Goal: Information Seeking & Learning: Find specific page/section

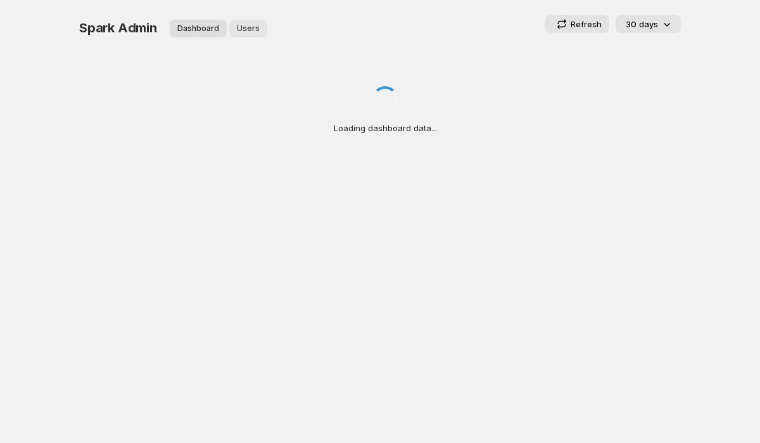
click at [249, 29] on span "Users" at bounding box center [248, 28] width 23 height 10
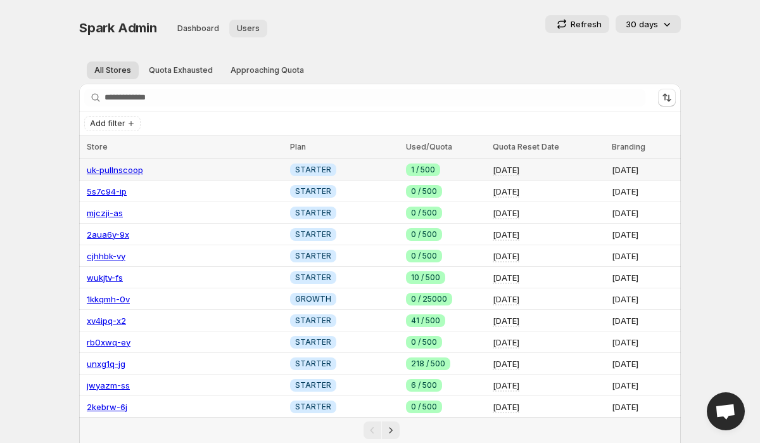
scroll to position [166, 0]
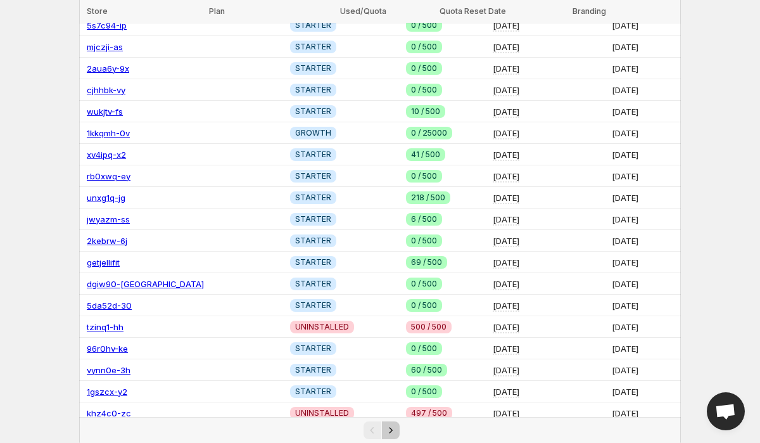
click at [389, 425] on icon "Next" at bounding box center [390, 430] width 13 height 13
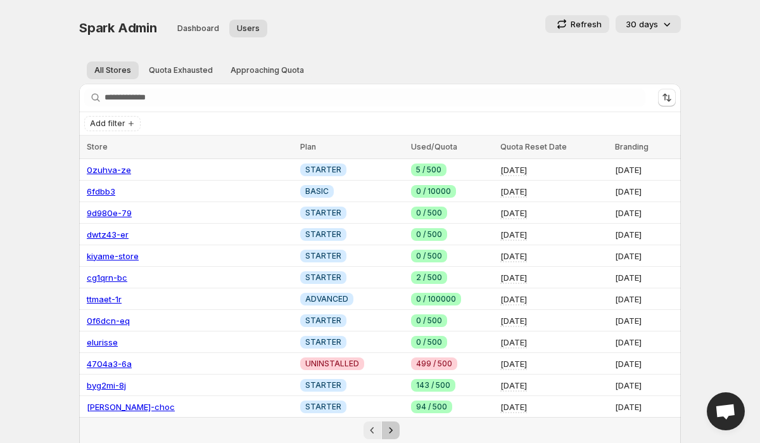
click at [389, 425] on icon "Next" at bounding box center [390, 430] width 13 height 13
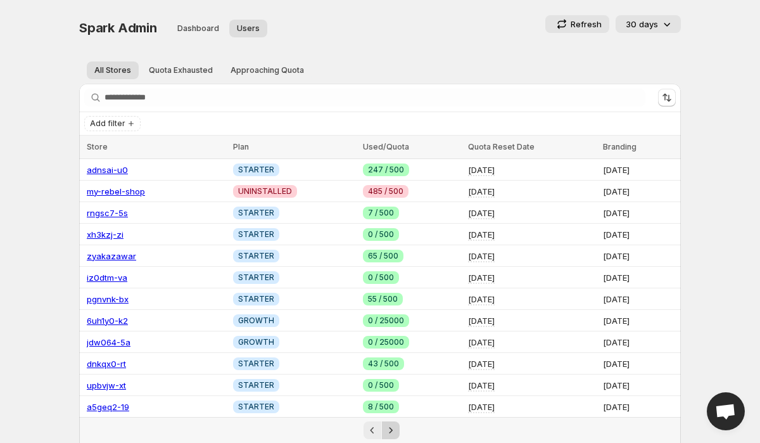
click at [389, 425] on icon "Next" at bounding box center [390, 430] width 13 height 13
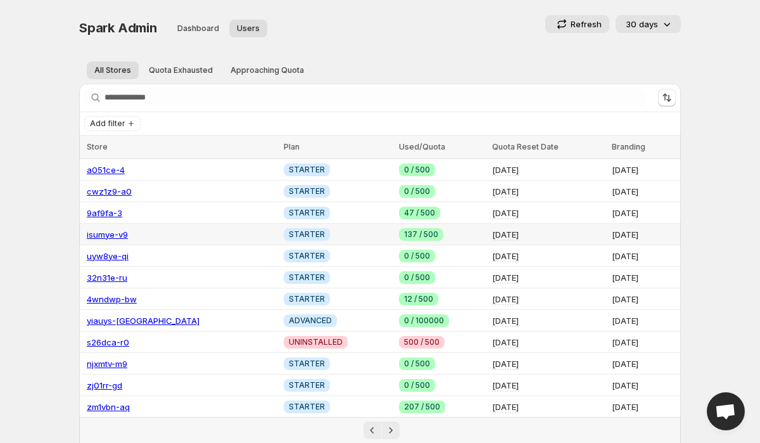
scroll to position [166, 0]
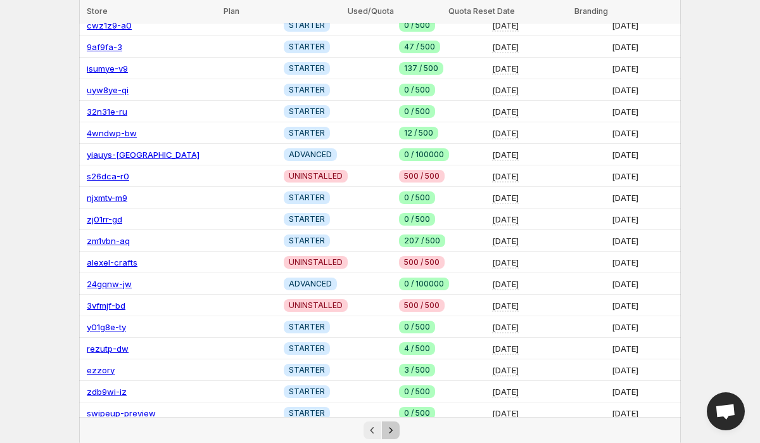
click at [393, 428] on icon "Next" at bounding box center [390, 430] width 13 height 13
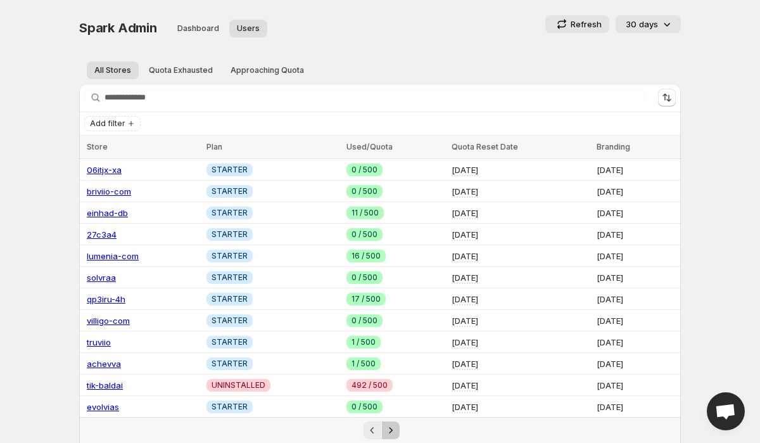
click at [393, 428] on icon "Next" at bounding box center [390, 430] width 13 height 13
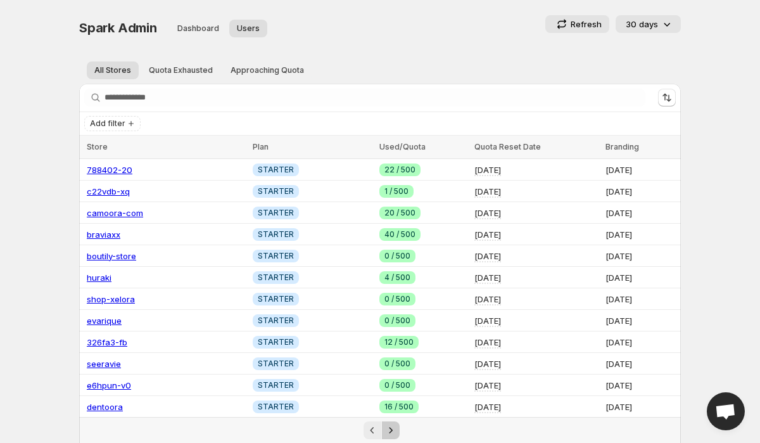
click at [393, 428] on icon "Next" at bounding box center [390, 430] width 13 height 13
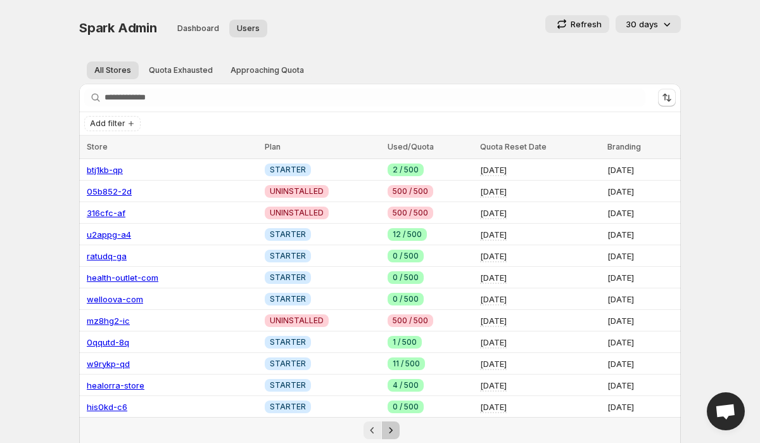
click at [393, 428] on icon "Next" at bounding box center [390, 430] width 13 height 13
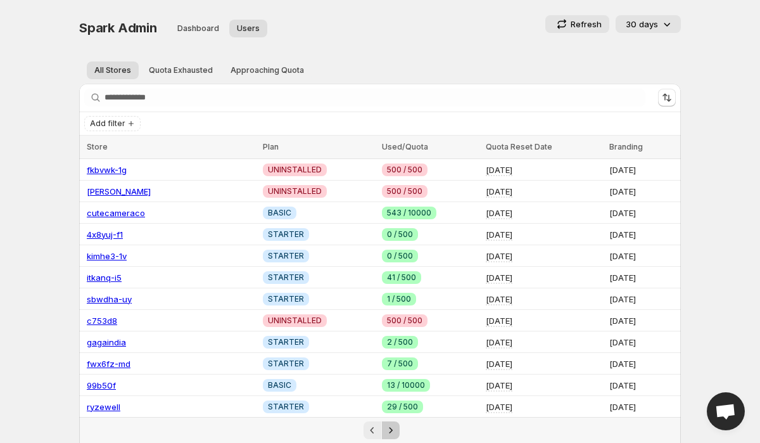
click at [393, 428] on icon "Next" at bounding box center [390, 430] width 13 height 13
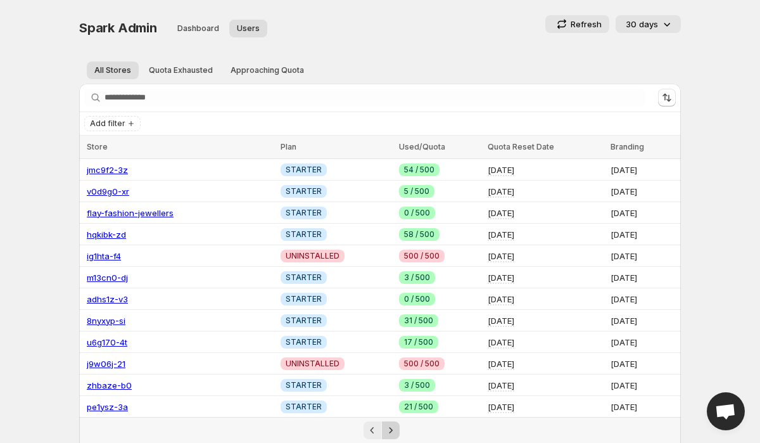
click at [393, 428] on icon "Next" at bounding box center [390, 430] width 13 height 13
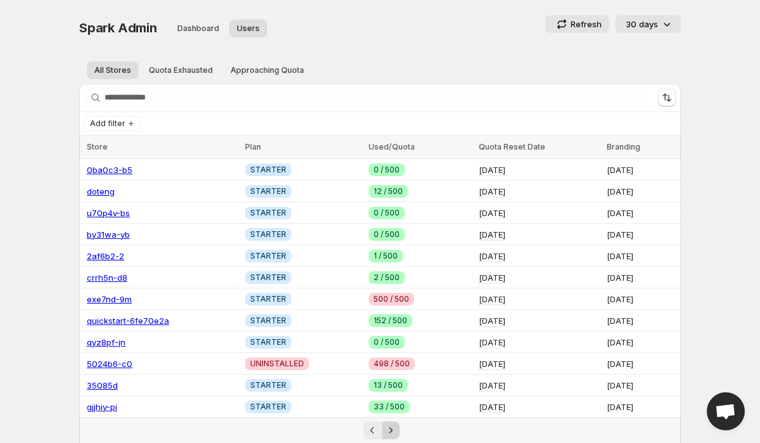
click at [393, 428] on icon "Next" at bounding box center [390, 430] width 13 height 13
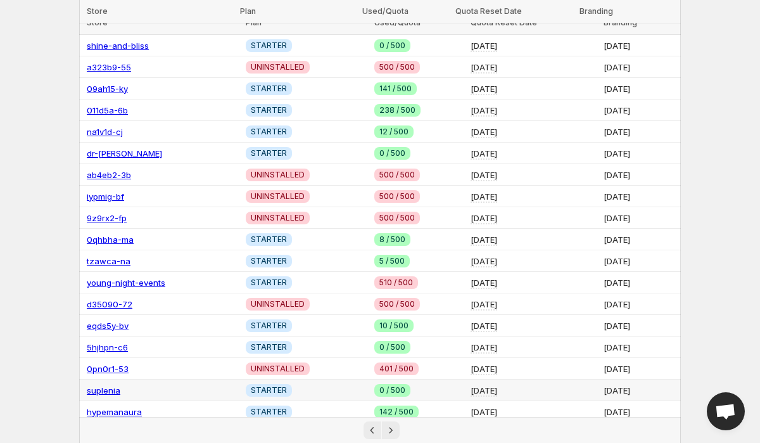
scroll to position [166, 0]
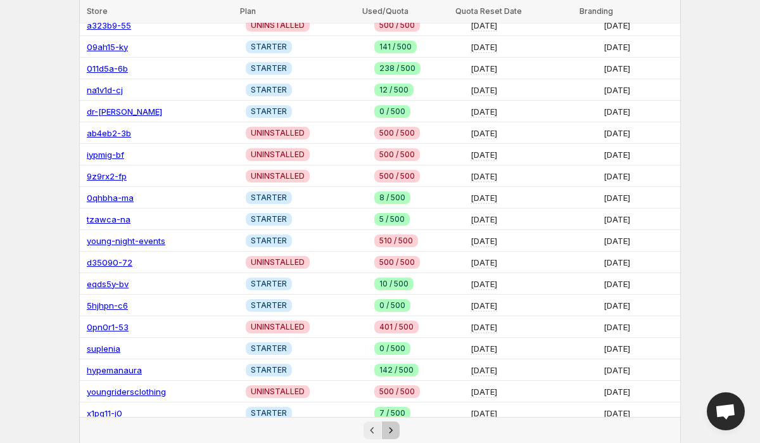
click at [392, 433] on icon "Next" at bounding box center [390, 430] width 13 height 13
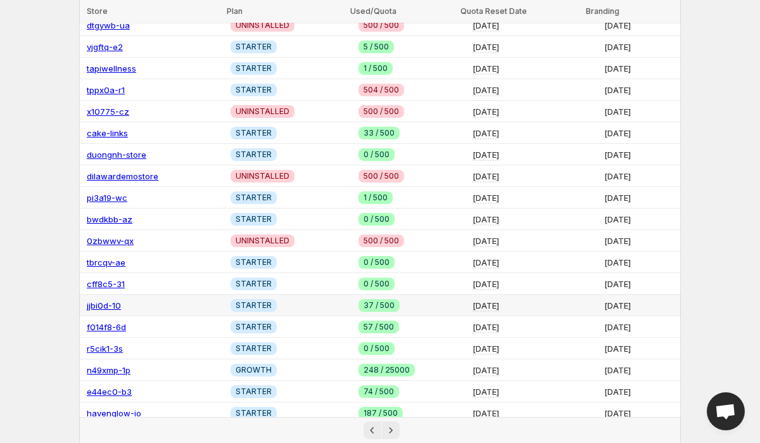
click at [108, 300] on link "jjbi0d-10" at bounding box center [104, 305] width 34 height 10
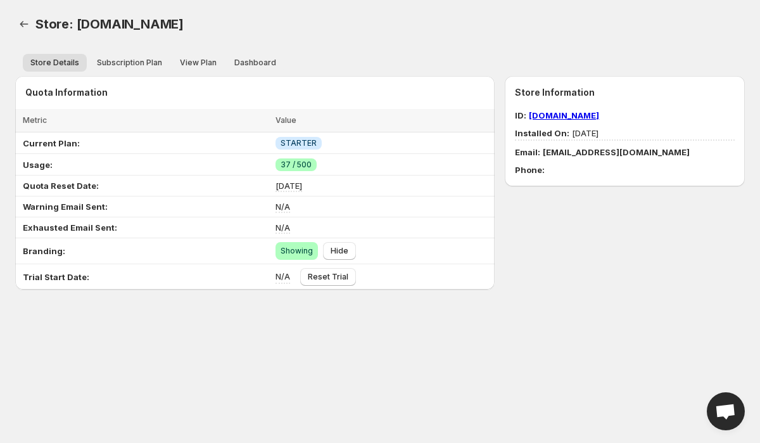
click at [588, 113] on link "[DOMAIN_NAME]" at bounding box center [564, 115] width 70 height 10
click at [270, 65] on button "Dashboard" at bounding box center [255, 63] width 57 height 18
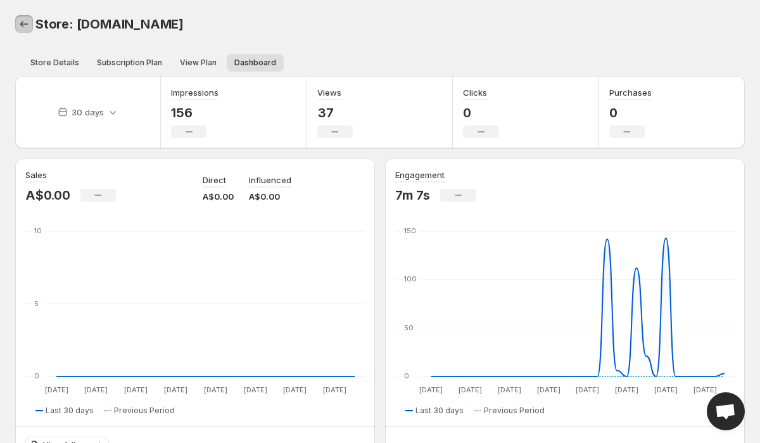
click at [26, 19] on icon "Back" at bounding box center [24, 24] width 13 height 13
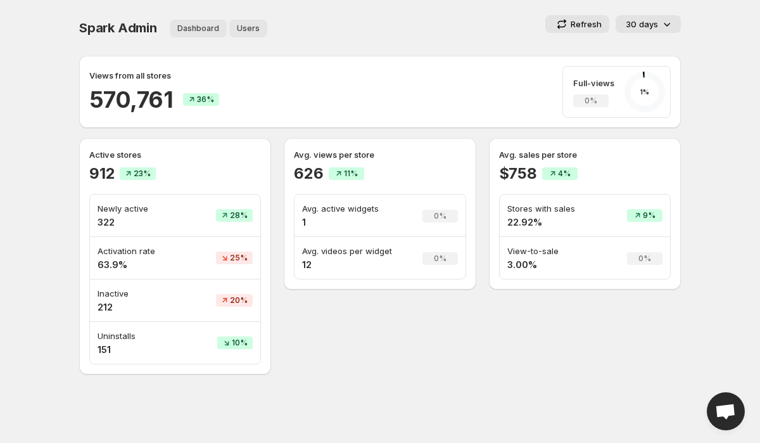
click at [242, 33] on span "Users" at bounding box center [248, 28] width 23 height 10
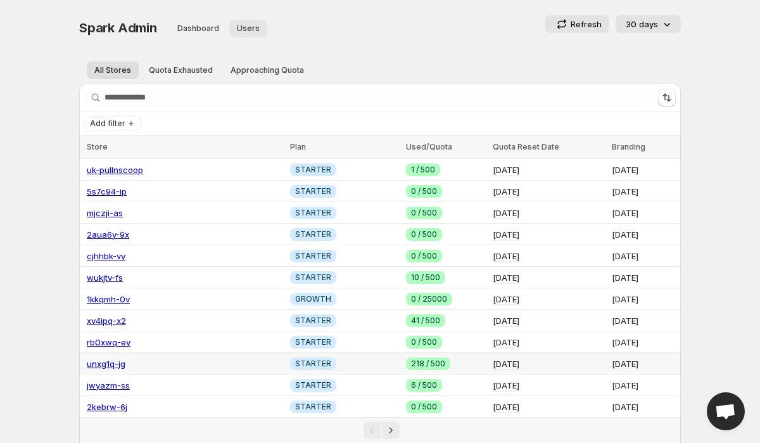
scroll to position [166, 0]
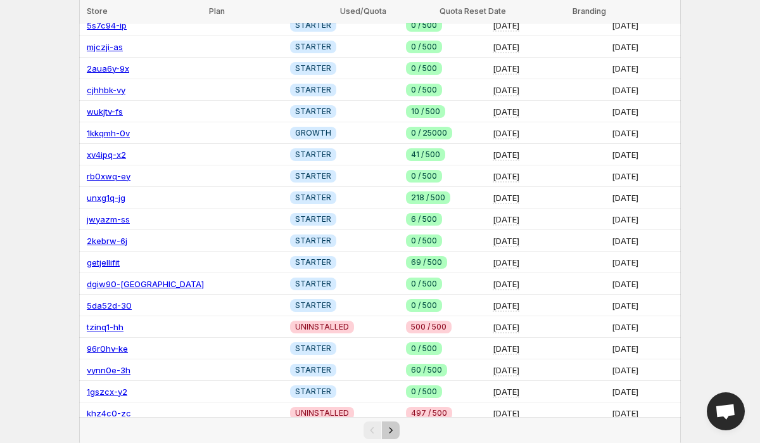
click at [390, 433] on icon "Next" at bounding box center [390, 430] width 13 height 13
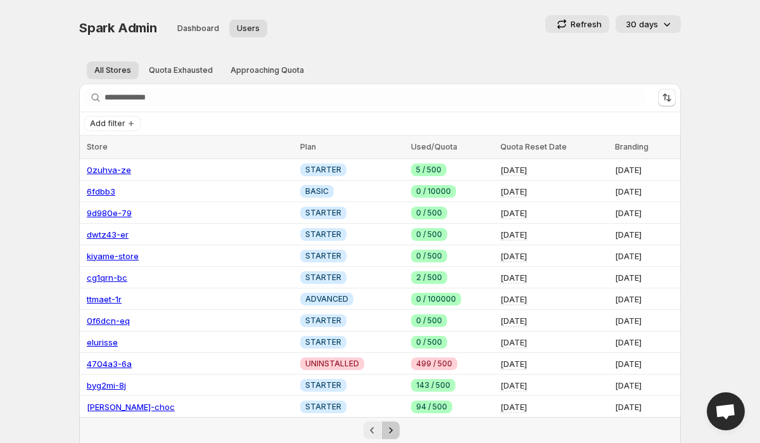
click at [391, 431] on icon "Next" at bounding box center [390, 430] width 3 height 6
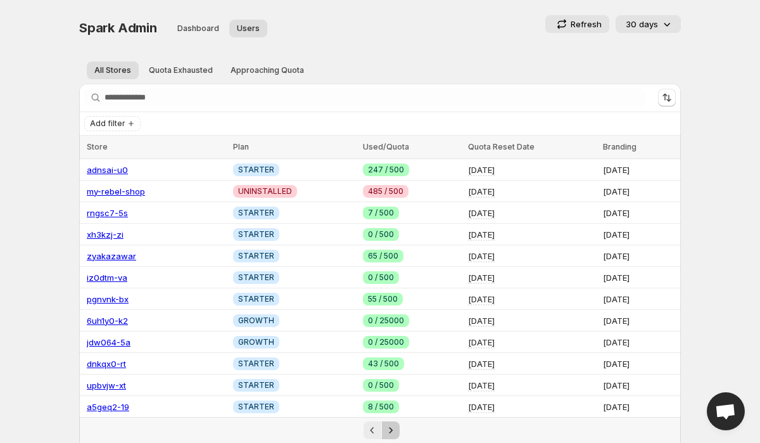
click at [391, 431] on icon "Next" at bounding box center [390, 430] width 3 height 6
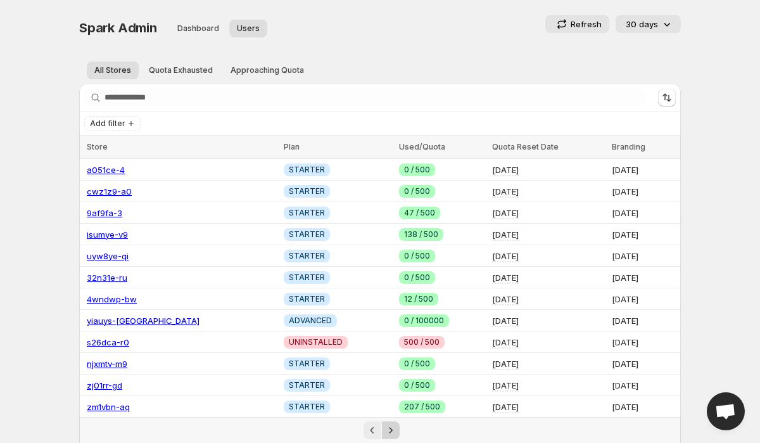
click at [391, 431] on icon "Next" at bounding box center [390, 430] width 3 height 6
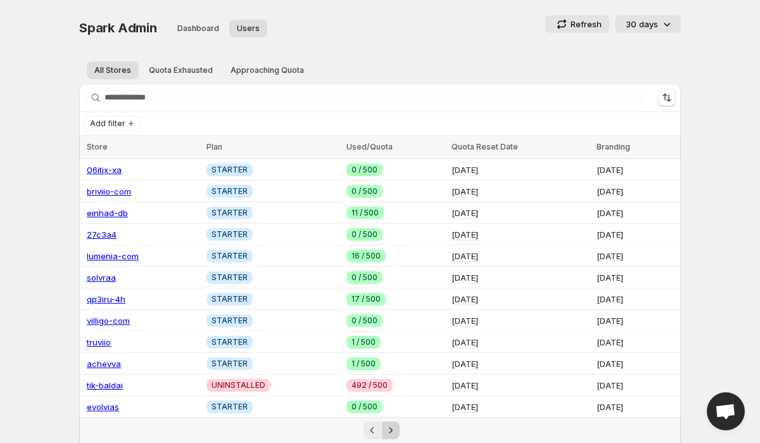
click at [391, 431] on icon "Next" at bounding box center [390, 430] width 3 height 6
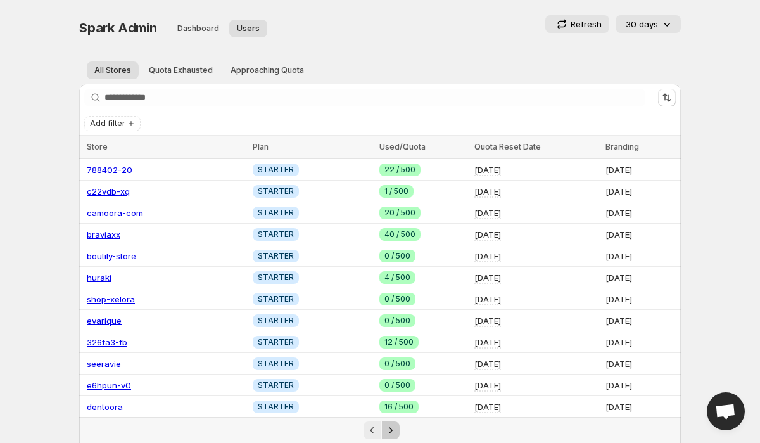
click at [391, 431] on icon "Next" at bounding box center [390, 430] width 3 height 6
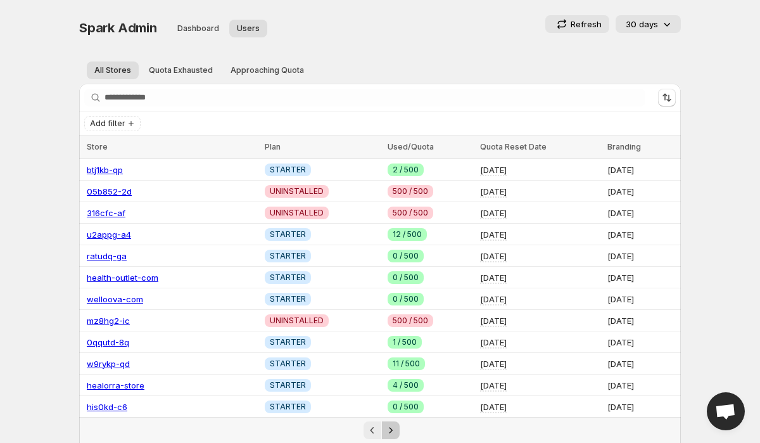
click at [391, 431] on icon "Next" at bounding box center [390, 430] width 3 height 6
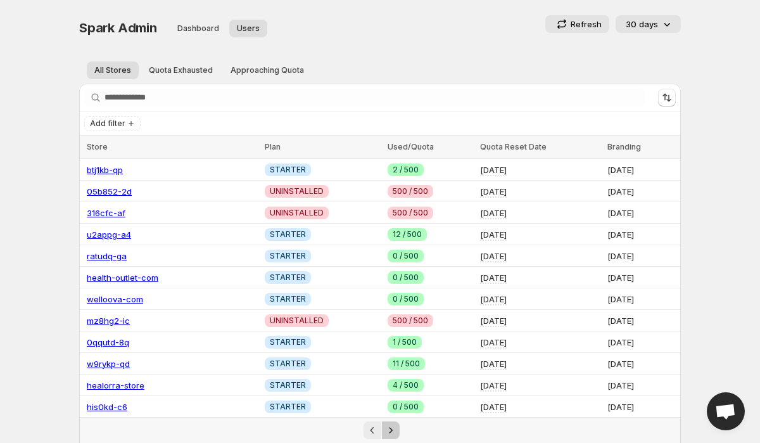
click at [391, 431] on icon "Next" at bounding box center [390, 430] width 3 height 6
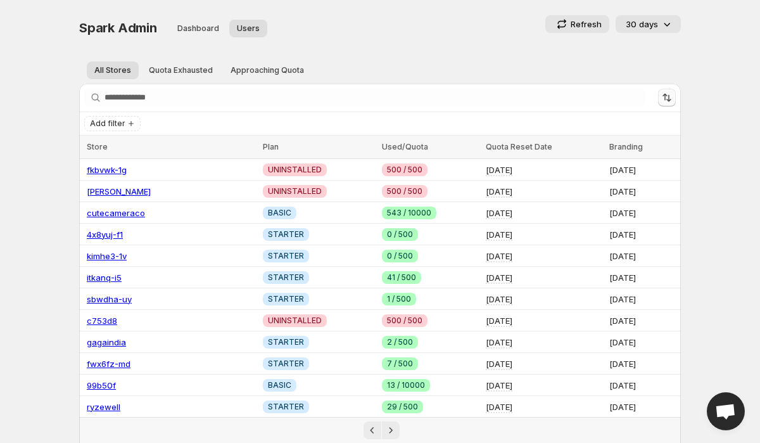
click at [672, 99] on icon "Sort the results" at bounding box center [666, 97] width 13 height 13
click at [623, 178] on span "Quota" at bounding box center [618, 174] width 24 height 10
click at [601, 171] on label "Quota" at bounding box center [610, 174] width 41 height 18
click at [591, 173] on span at bounding box center [595, 174] width 10 height 10
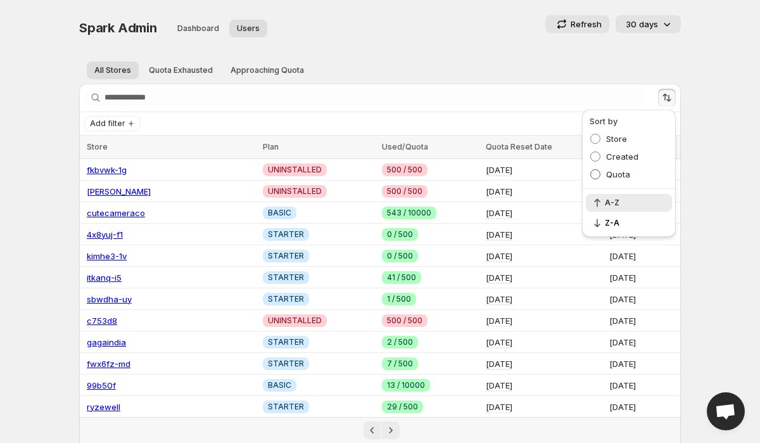
click at [591, 173] on span at bounding box center [595, 174] width 10 height 10
click at [736, 98] on body "Home Feeds Videos Subscription Settings Spark Admin. This page is ready Spark A…" at bounding box center [380, 221] width 760 height 443
click at [669, 99] on icon "Sort the results" at bounding box center [668, 98] width 5 height 7
click at [610, 175] on span "Quota" at bounding box center [618, 174] width 24 height 10
click at [618, 158] on span "Created" at bounding box center [622, 156] width 32 height 10
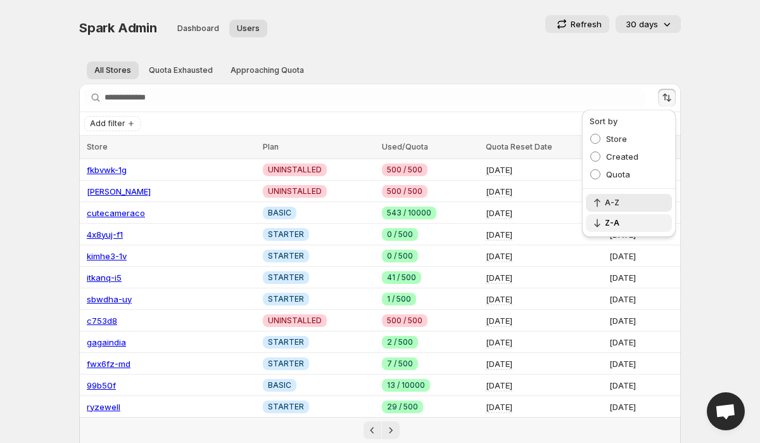
click at [617, 214] on button "Z-A" at bounding box center [629, 223] width 86 height 18
click at [619, 224] on span "Z-A" at bounding box center [635, 223] width 60 height 10
click at [688, 162] on div "Spark Admin. This page is ready Spark Admin Dashboard Users More views Dashboar…" at bounding box center [380, 307] width 632 height 615
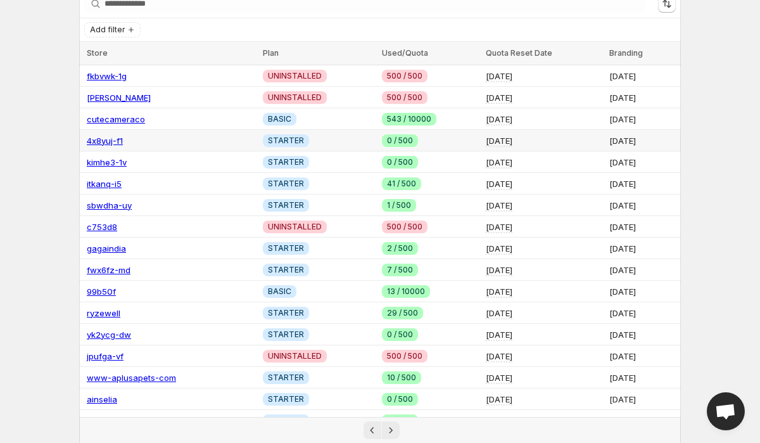
scroll to position [94, 0]
click at [95, 307] on link "ryzewell" at bounding box center [104, 312] width 34 height 10
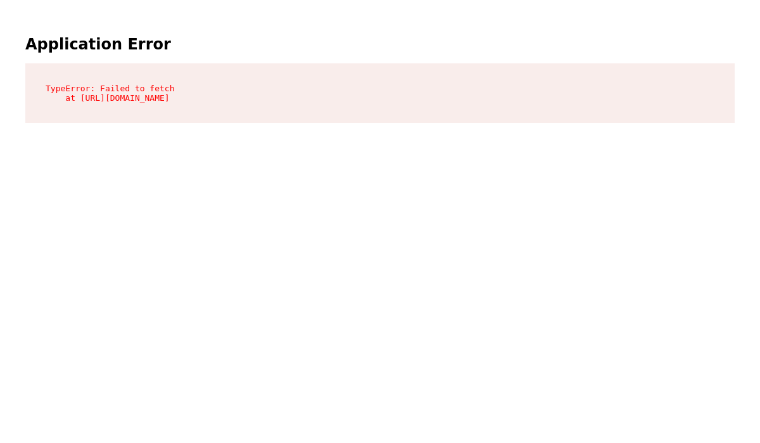
scroll to position [0, 0]
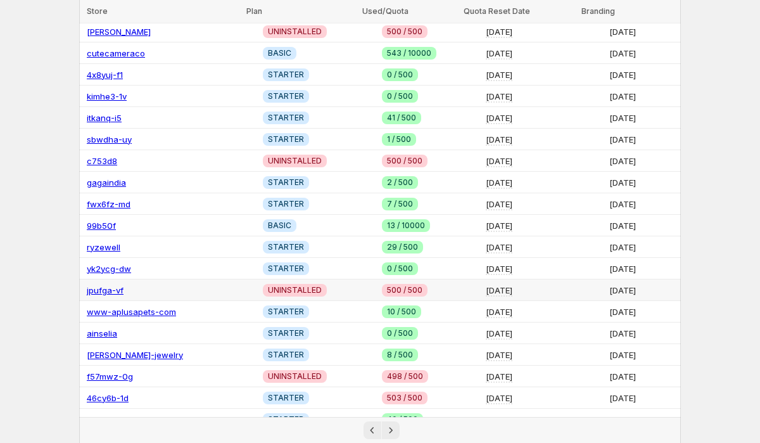
scroll to position [166, 0]
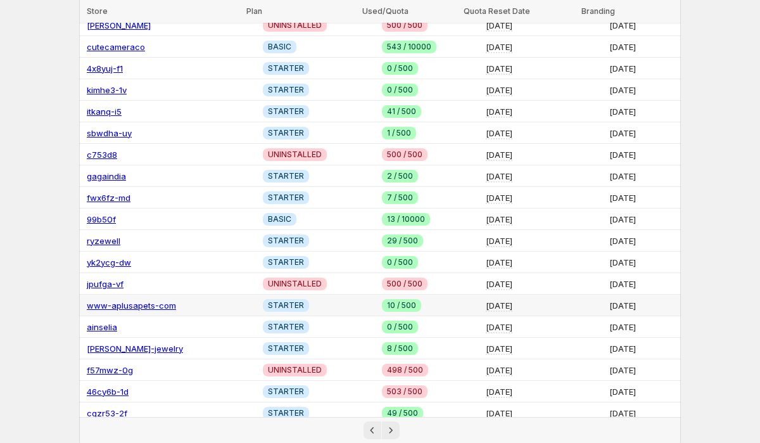
click at [149, 300] on link "www-aplusapets-com" at bounding box center [131, 305] width 89 height 10
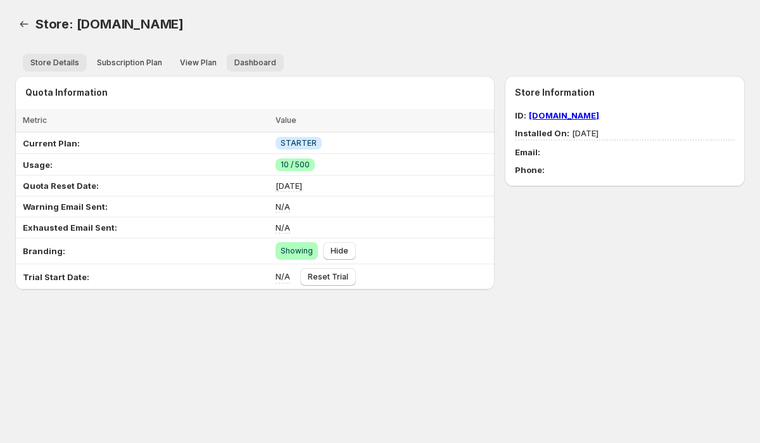
click at [251, 61] on span "Dashboard" at bounding box center [255, 63] width 42 height 10
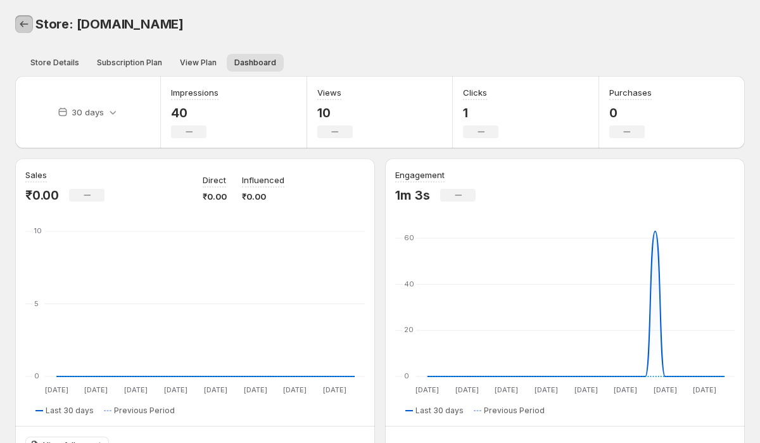
click at [22, 27] on icon "Back" at bounding box center [24, 24] width 13 height 13
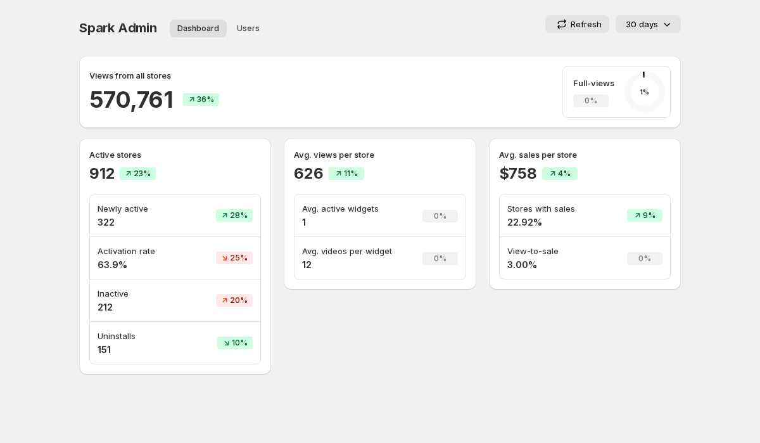
click at [256, 18] on div "Dashboard Users More views Dashboard Users More views" at bounding box center [249, 28] width 175 height 28
click at [255, 25] on span "Users" at bounding box center [248, 28] width 23 height 10
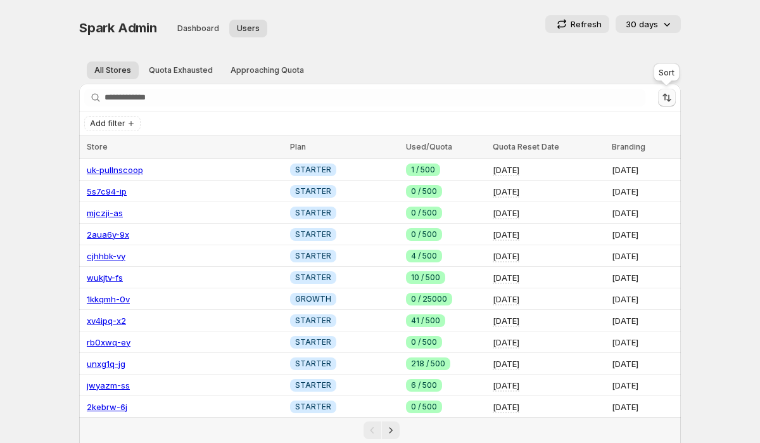
click at [674, 97] on button "Sort the results" at bounding box center [667, 98] width 18 height 18
click at [603, 180] on label "Quota" at bounding box center [610, 174] width 41 height 18
click at [596, 176] on span at bounding box center [595, 174] width 10 height 10
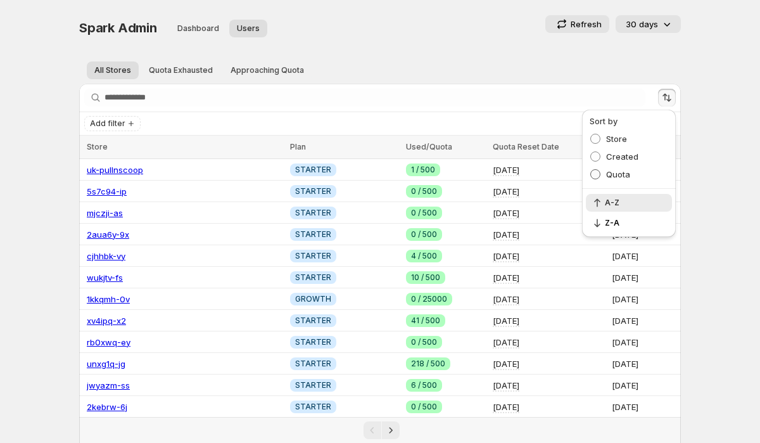
click at [596, 176] on span at bounding box center [595, 174] width 10 height 10
drag, startPoint x: 596, startPoint y: 176, endPoint x: 611, endPoint y: 217, distance: 43.7
click at [598, 172] on span at bounding box center [595, 174] width 10 height 10
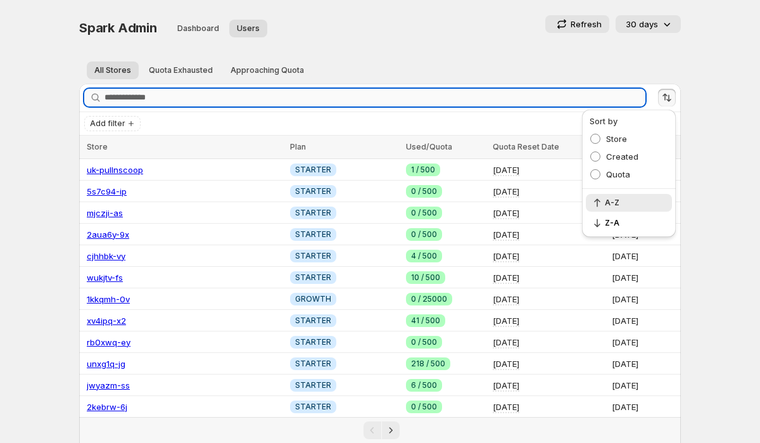
click at [142, 101] on input "Search stores" at bounding box center [374, 98] width 541 height 18
paste input "**********"
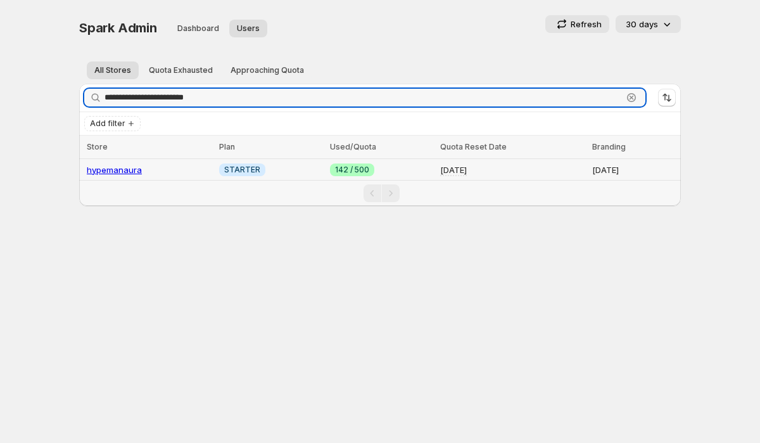
type input "**********"
click at [117, 166] on link "hypemanaura" at bounding box center [114, 170] width 55 height 10
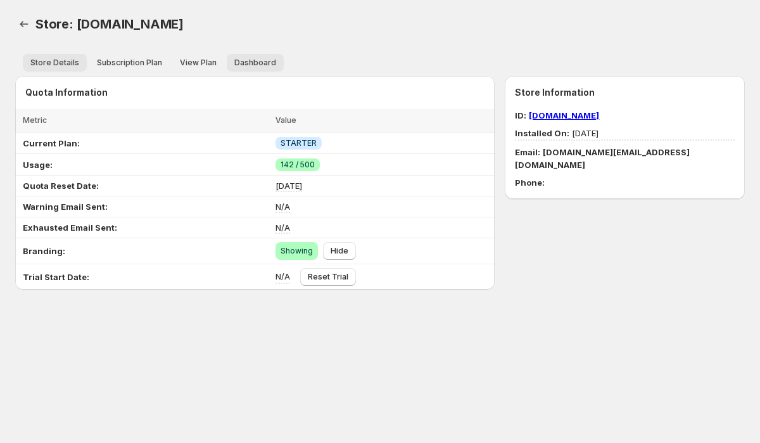
click at [255, 64] on span "Dashboard" at bounding box center [255, 63] width 42 height 10
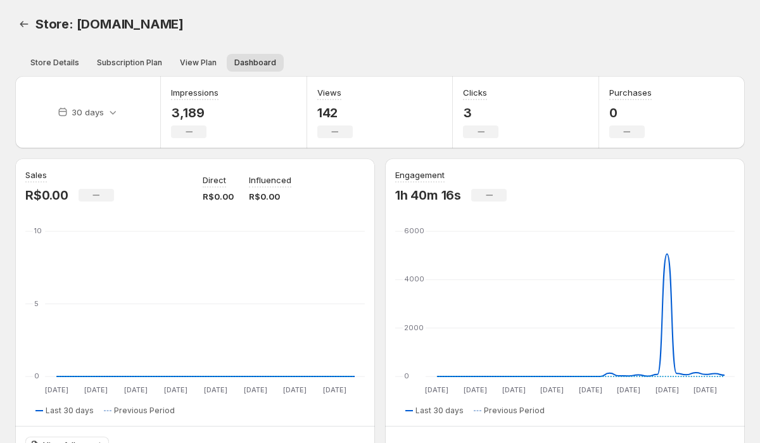
click at [361, 27] on div "Store: [DOMAIN_NAME]" at bounding box center [248, 24] width 426 height 18
click at [24, 27] on icon "Back" at bounding box center [24, 24] width 13 height 13
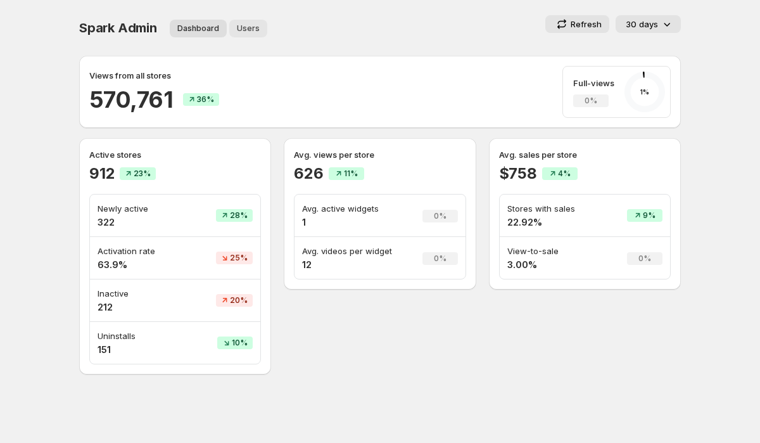
click at [239, 33] on span "Users" at bounding box center [248, 28] width 23 height 10
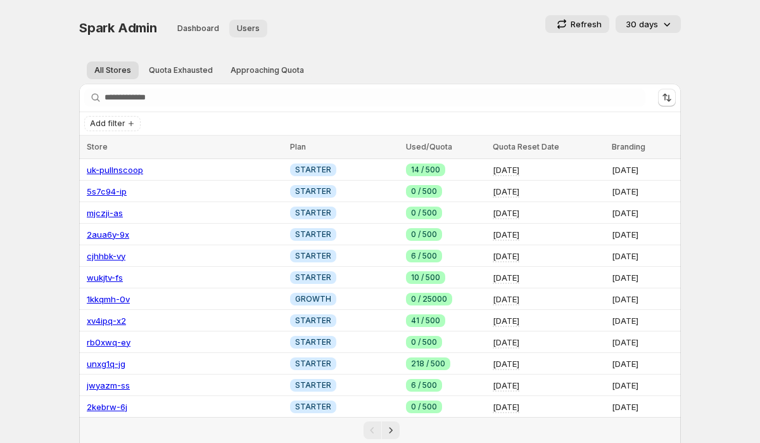
click at [246, 31] on span "Users" at bounding box center [248, 28] width 23 height 10
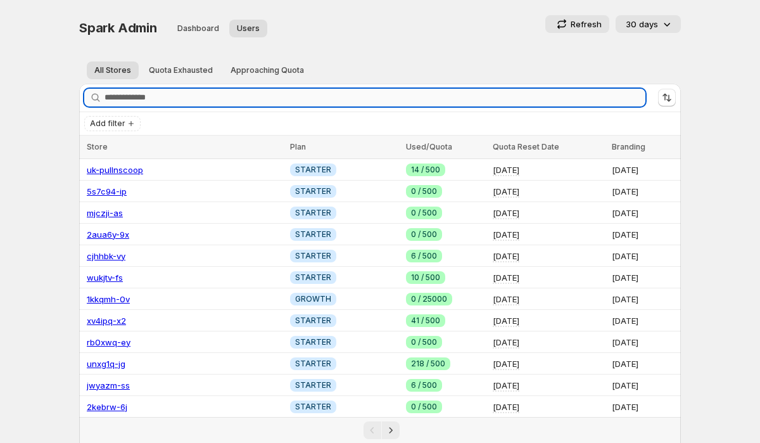
click at [200, 97] on input "Search stores" at bounding box center [374, 98] width 541 height 18
paste input "**********"
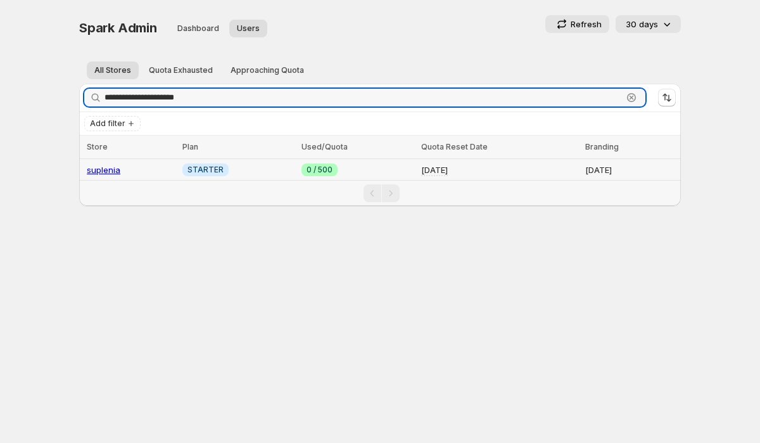
type input "**********"
click at [100, 167] on link "suplenia" at bounding box center [104, 170] width 34 height 10
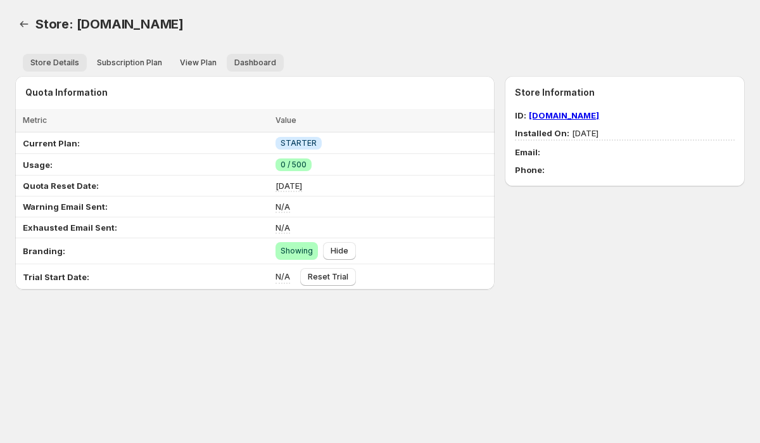
click at [261, 61] on span "Dashboard" at bounding box center [255, 63] width 42 height 10
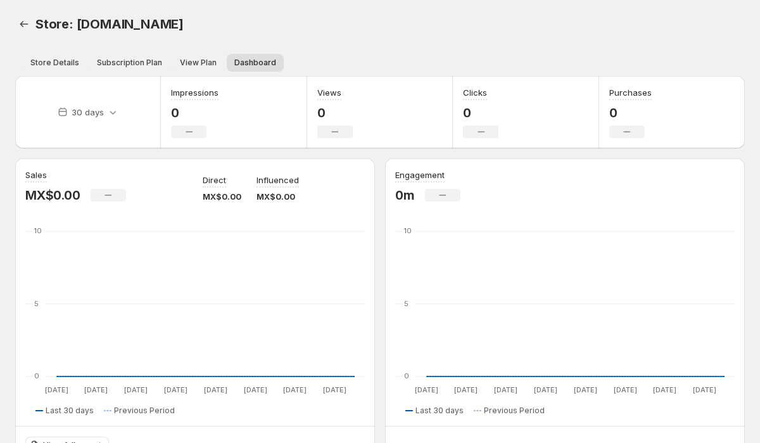
click at [184, 26] on span "Store: [DOMAIN_NAME]" at bounding box center [109, 23] width 148 height 15
click at [214, 32] on div "Store: [DOMAIN_NAME]" at bounding box center [248, 24] width 426 height 18
drag, startPoint x: 224, startPoint y: 25, endPoint x: 75, endPoint y: 18, distance: 149.0
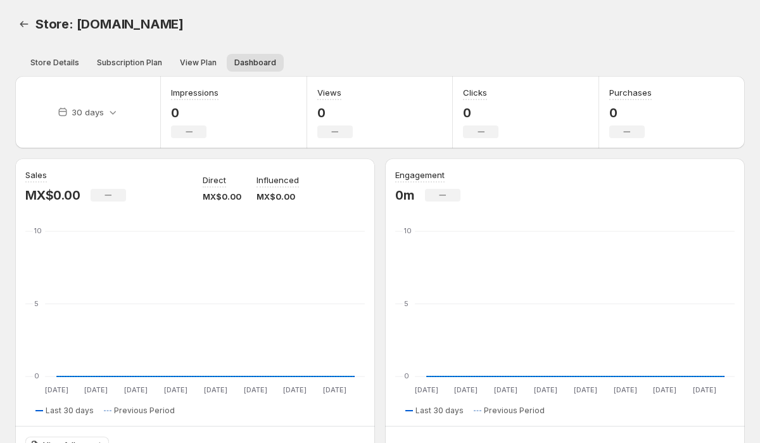
click at [75, 18] on span "Store: [DOMAIN_NAME]" at bounding box center [109, 23] width 148 height 15
copy span "[DOMAIN_NAME]"
click at [22, 25] on icon "Back" at bounding box center [24, 24] width 13 height 13
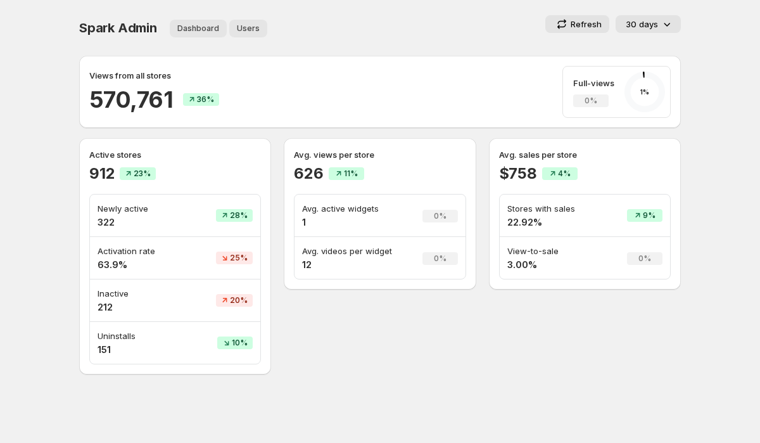
click at [254, 36] on button "Users" at bounding box center [248, 29] width 38 height 18
click at [246, 27] on span "Users" at bounding box center [248, 28] width 23 height 10
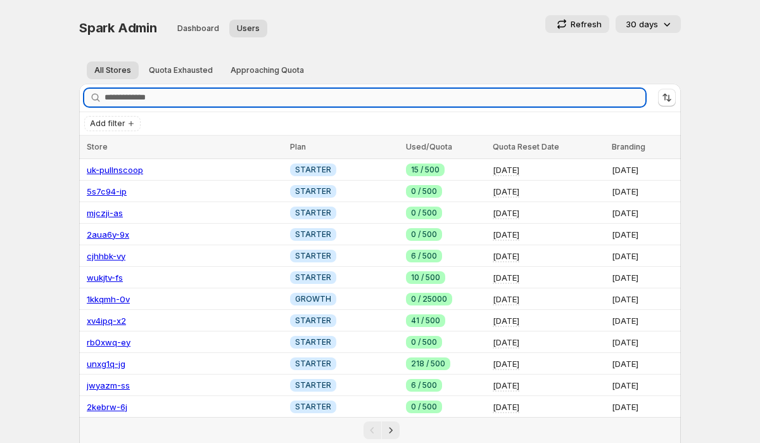
type input "**********"
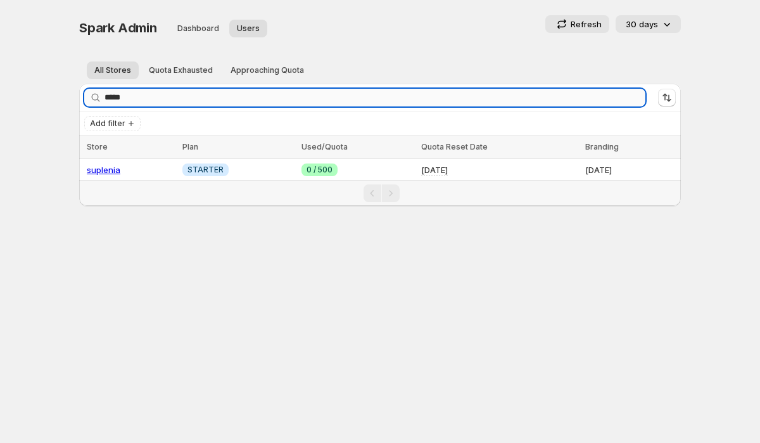
type input "*****"
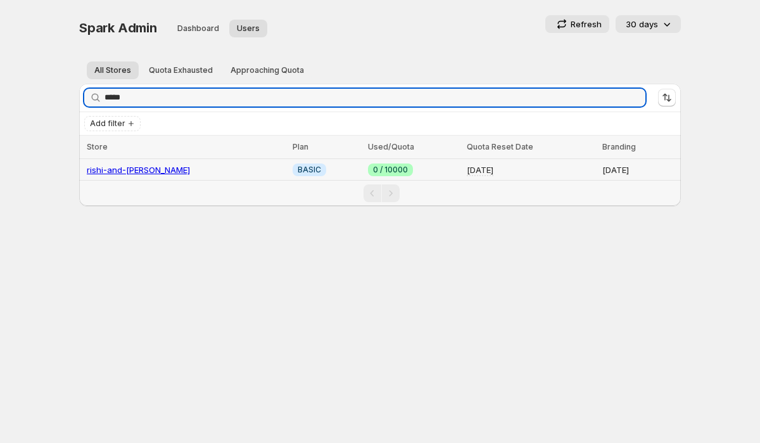
click at [134, 174] on td "rishi-and-[PERSON_NAME]" at bounding box center [184, 170] width 210 height 22
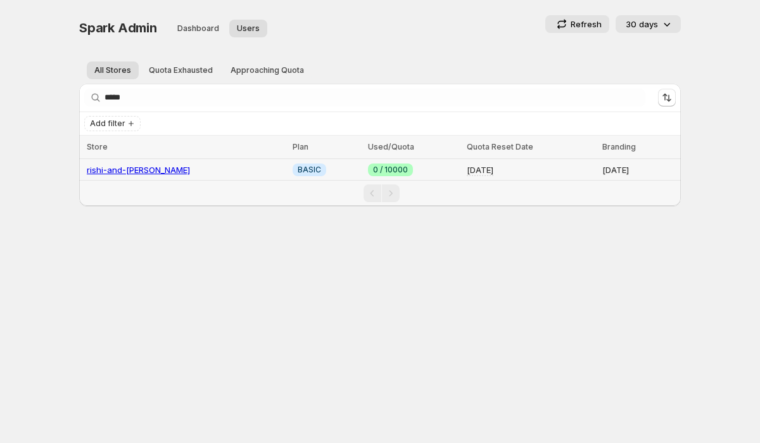
click at [142, 170] on link "rishi-and-[PERSON_NAME]" at bounding box center [138, 170] width 103 height 10
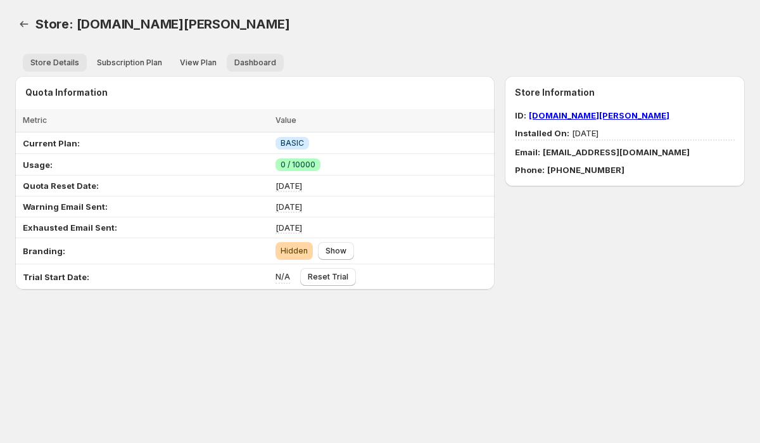
click at [234, 62] on span "Dashboard" at bounding box center [255, 63] width 42 height 10
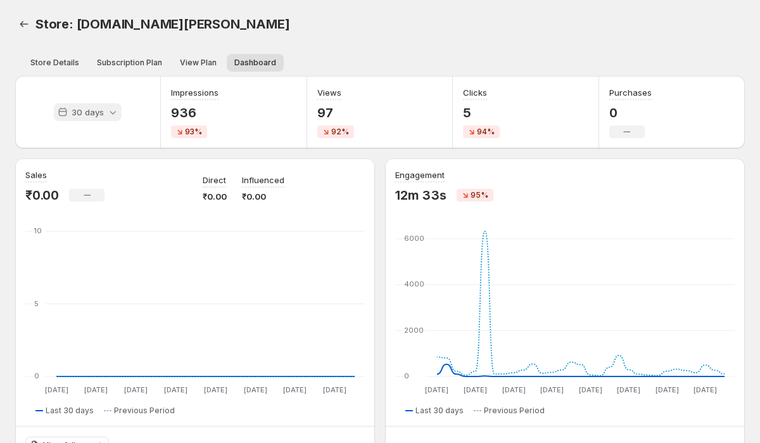
click at [104, 108] on div "30 days" at bounding box center [88, 112] width 68 height 18
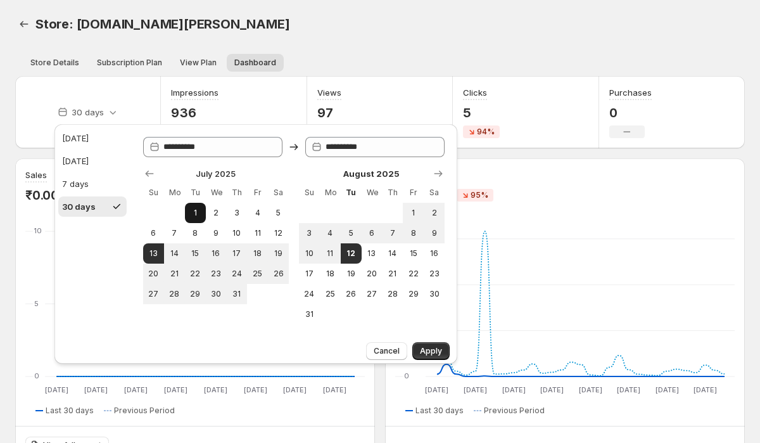
click at [191, 206] on button "1" at bounding box center [195, 213] width 21 height 20
type input "**********"
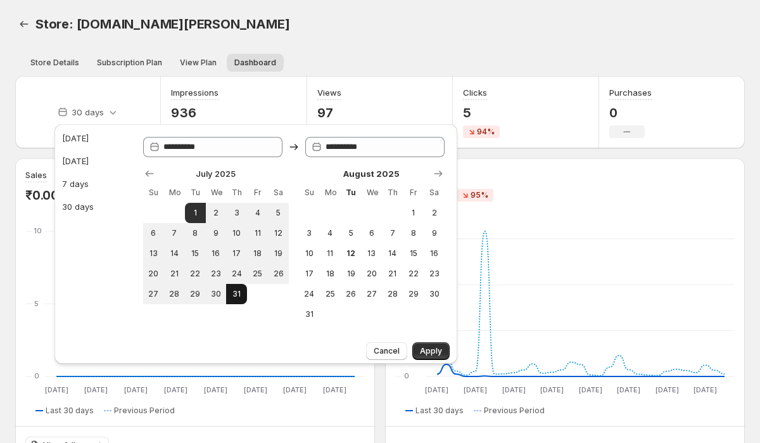
click at [236, 298] on span "31" at bounding box center [236, 294] width 11 height 10
type input "**********"
click at [424, 348] on span "Apply" at bounding box center [431, 351] width 22 height 10
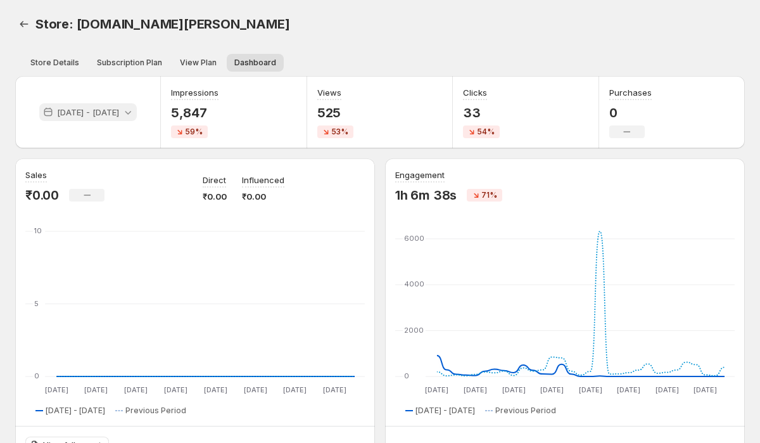
click at [101, 115] on p "[DATE] - [DATE]" at bounding box center [88, 112] width 62 height 13
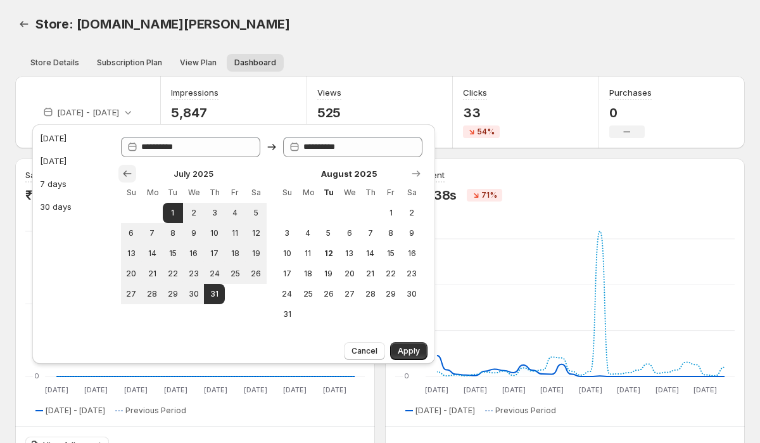
click at [135, 172] on button "Show previous month, June 2025" at bounding box center [127, 174] width 18 height 18
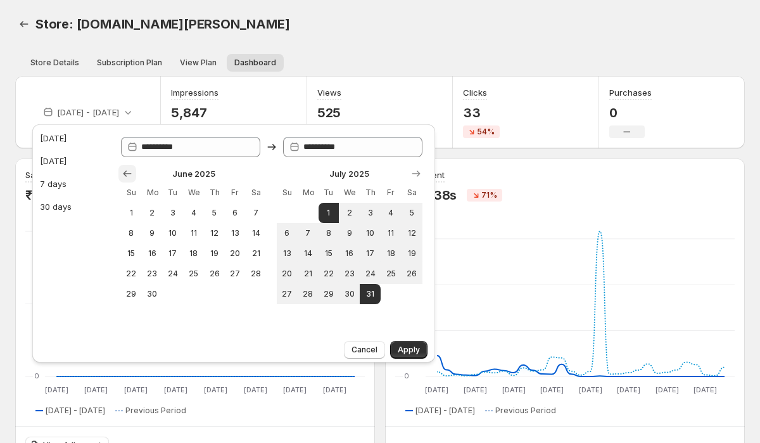
click at [135, 172] on button "Show previous month, May 2025" at bounding box center [127, 174] width 18 height 18
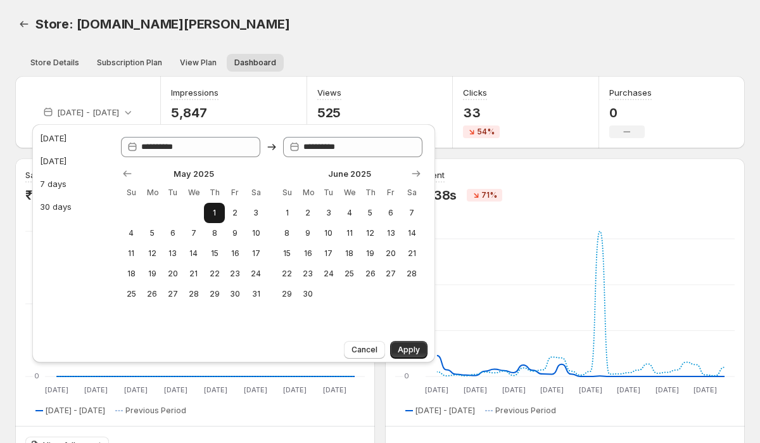
click at [217, 211] on span "1" at bounding box center [214, 213] width 11 height 10
type input "**********"
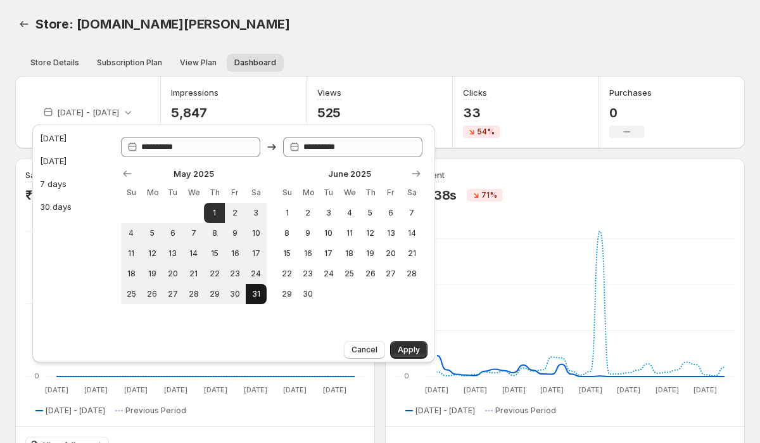
click at [262, 298] on button "31" at bounding box center [256, 294] width 21 height 20
type input "**********"
click at [412, 357] on button "Apply" at bounding box center [408, 350] width 37 height 18
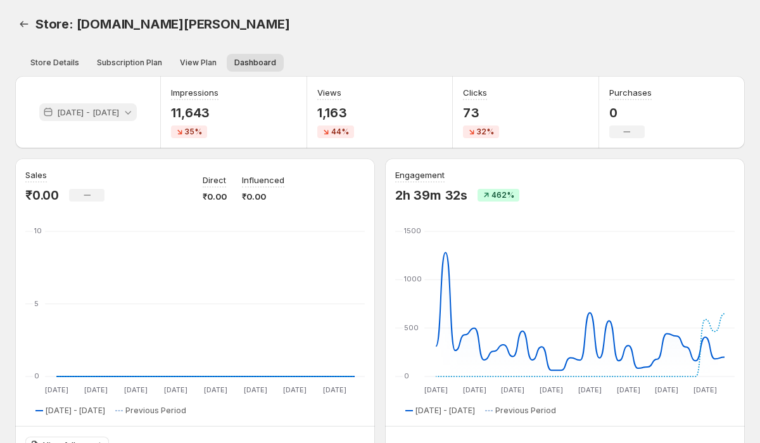
click at [134, 109] on icon at bounding box center [128, 112] width 13 height 13
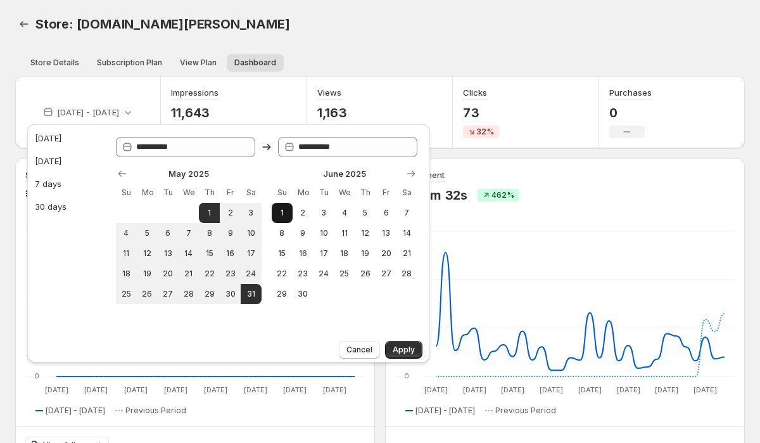
click at [283, 213] on span "1" at bounding box center [282, 213] width 11 height 10
type input "**********"
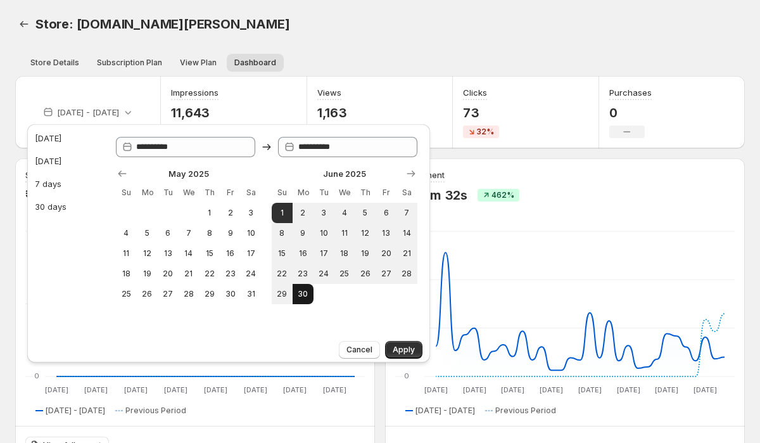
click at [304, 297] on span "30" at bounding box center [303, 294] width 11 height 10
type input "**********"
click at [402, 346] on span "Apply" at bounding box center [404, 349] width 22 height 10
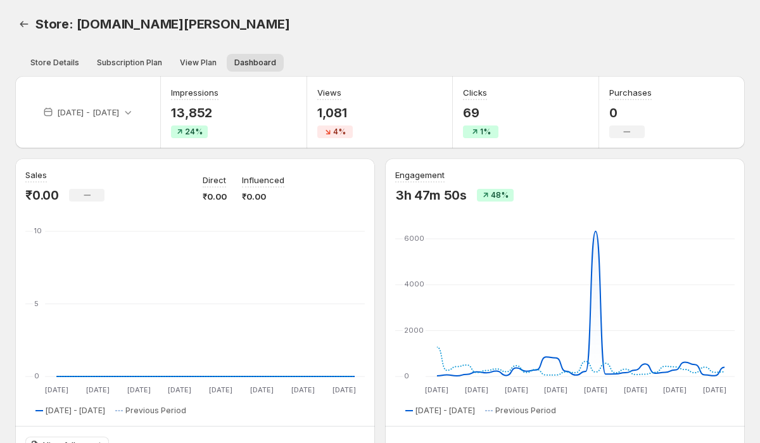
click at [14, 24] on div "Store: [DOMAIN_NAME][PERSON_NAME]. This page is ready Store: [DOMAIN_NAME][PERS…" at bounding box center [380, 373] width 760 height 747
click at [23, 24] on icon "Back" at bounding box center [24, 24] width 8 height 6
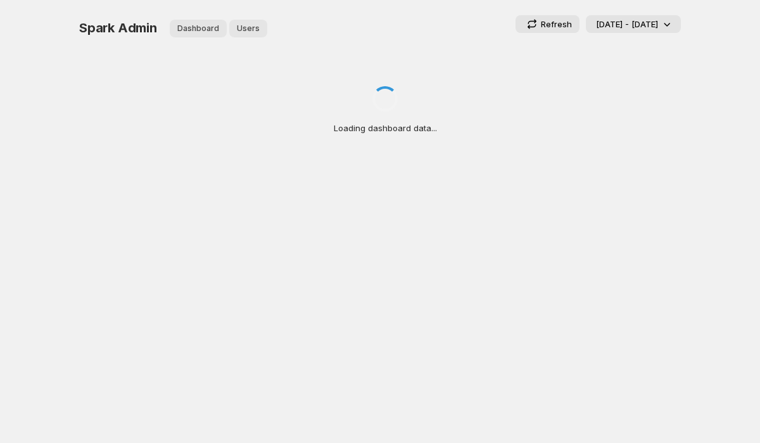
click at [248, 30] on span "Users" at bounding box center [248, 28] width 23 height 10
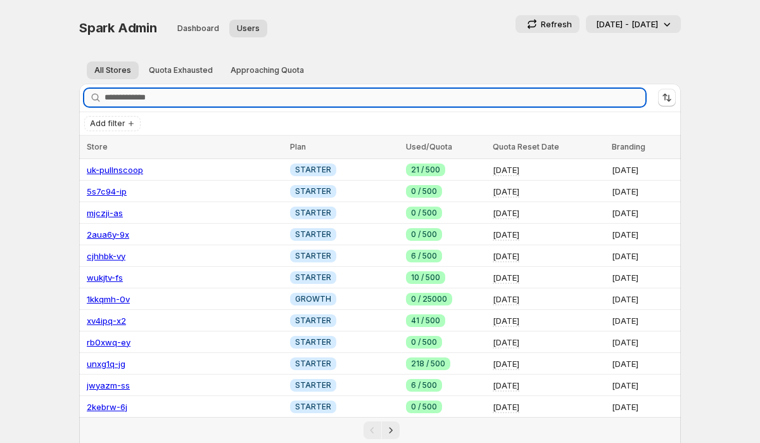
click at [196, 94] on input "Search stores" at bounding box center [374, 98] width 541 height 18
paste input "**********"
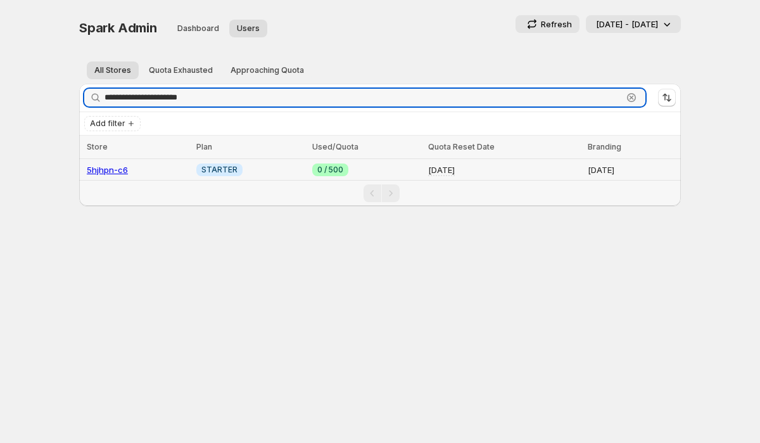
type input "**********"
click at [112, 172] on link "5hjhpn-c6" at bounding box center [107, 170] width 41 height 10
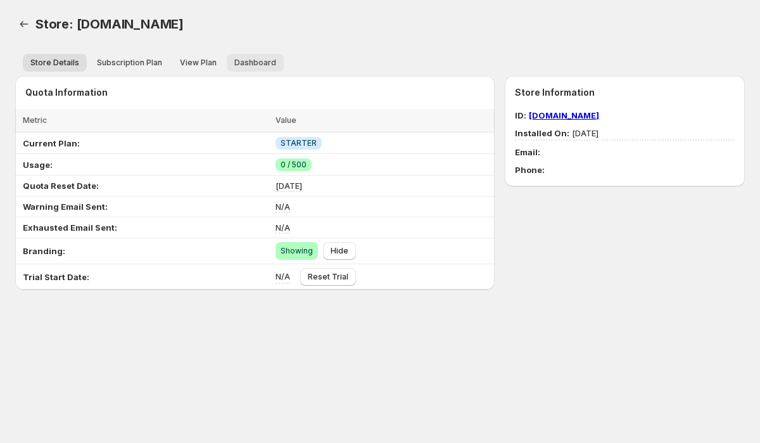
click at [260, 58] on span "Dashboard" at bounding box center [255, 63] width 42 height 10
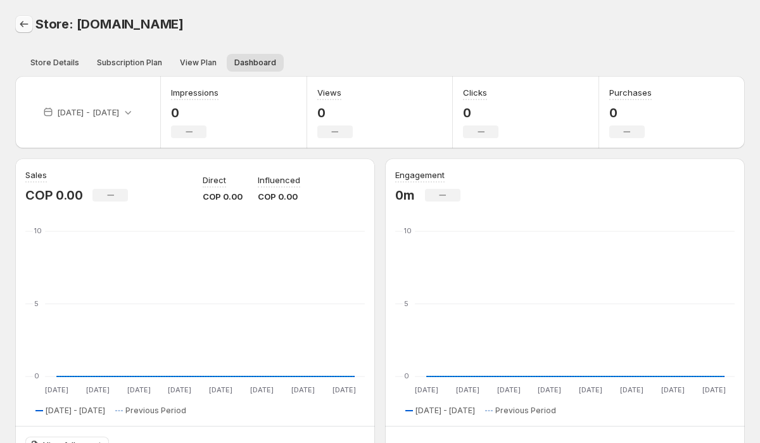
click at [22, 26] on icon "Back" at bounding box center [24, 24] width 8 height 6
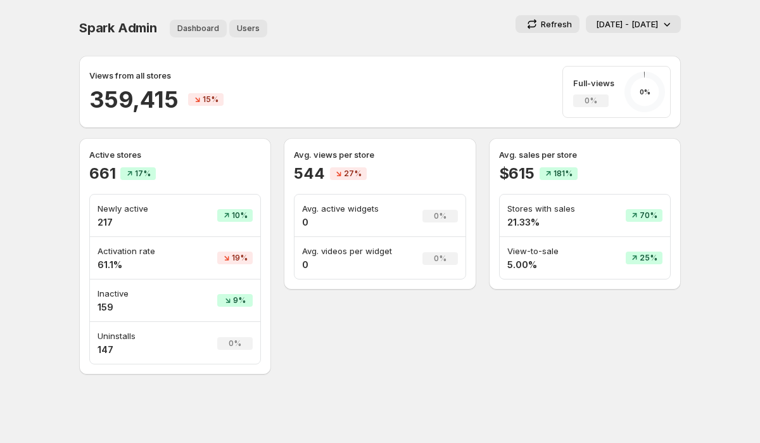
click at [241, 25] on span "Users" at bounding box center [248, 28] width 23 height 10
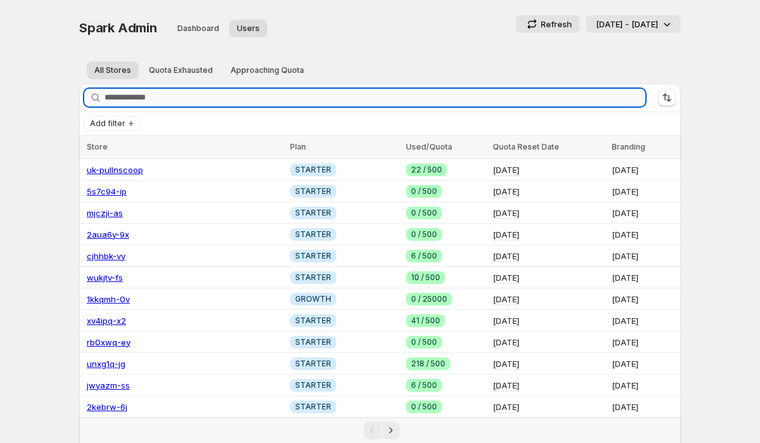
click at [192, 103] on input "Search stores" at bounding box center [374, 98] width 541 height 18
paste input "**********"
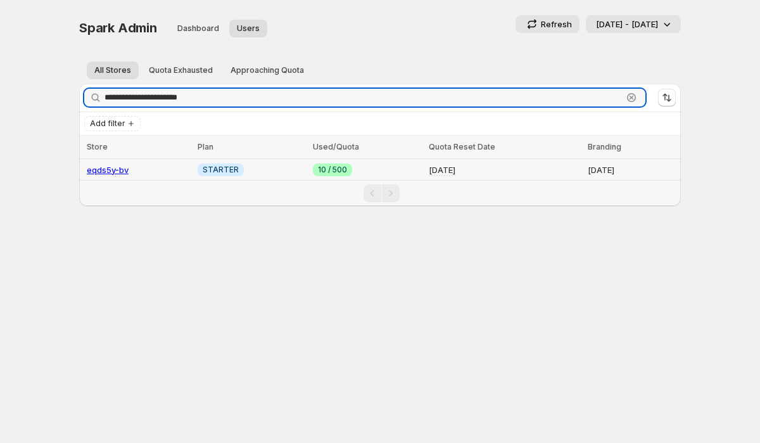
type input "**********"
click at [112, 170] on link "eqds5y-bv" at bounding box center [108, 170] width 42 height 10
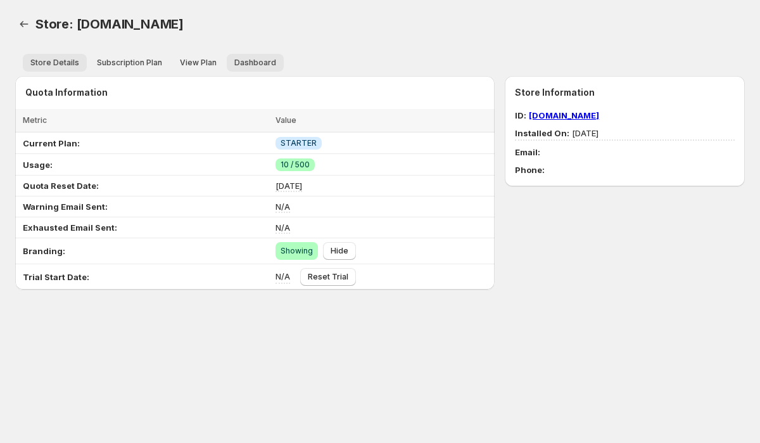
click at [244, 65] on span "Dashboard" at bounding box center [255, 63] width 42 height 10
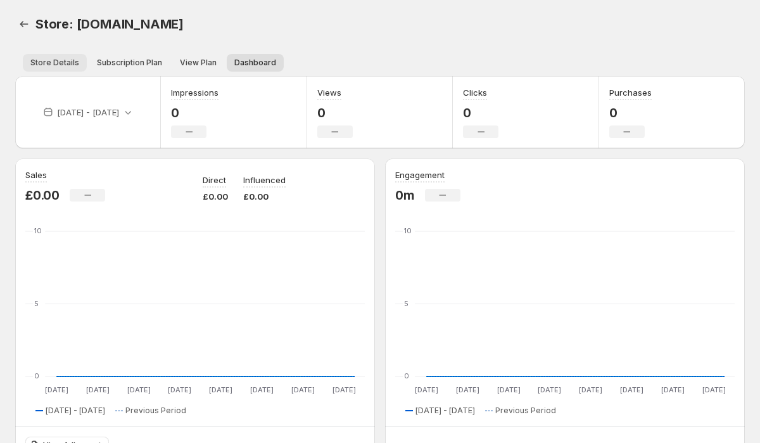
click at [66, 60] on span "Store Details" at bounding box center [54, 63] width 49 height 10
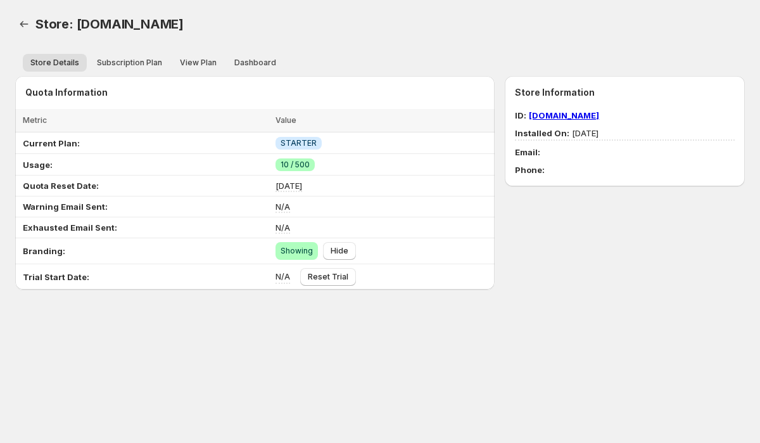
click at [262, 72] on div "Quota Information Loading items… Loading items… Metric Value Select all 5 Items…" at bounding box center [375, 178] width 740 height 224
click at [255, 63] on span "Dashboard" at bounding box center [255, 63] width 42 height 10
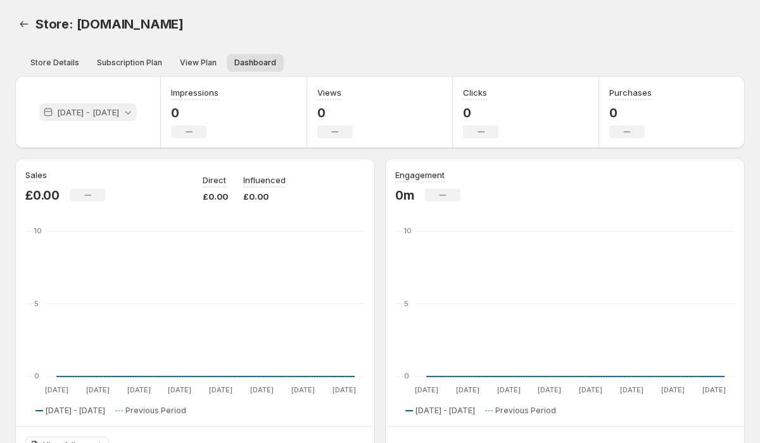
click at [96, 110] on p "[DATE] - [DATE]" at bounding box center [88, 112] width 62 height 13
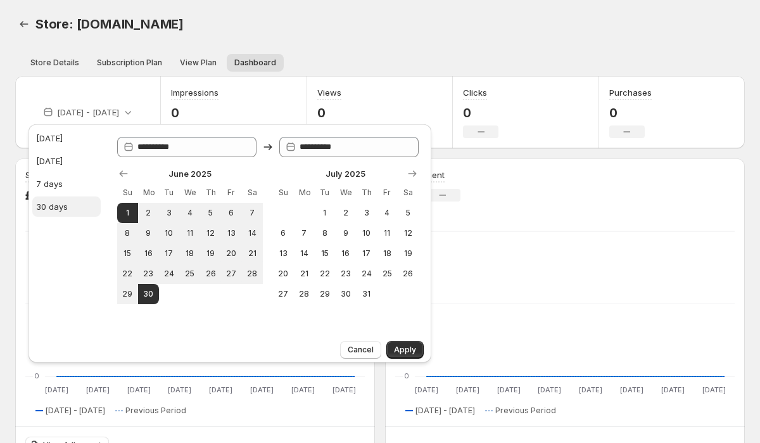
click at [76, 202] on button "30 days" at bounding box center [66, 206] width 68 height 20
type input "**********"
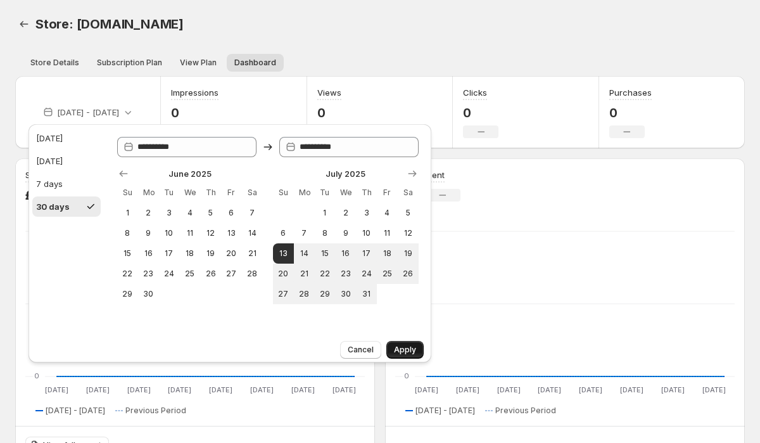
click at [398, 343] on button "Apply" at bounding box center [404, 350] width 37 height 18
